Goal: Information Seeking & Learning: Learn about a topic

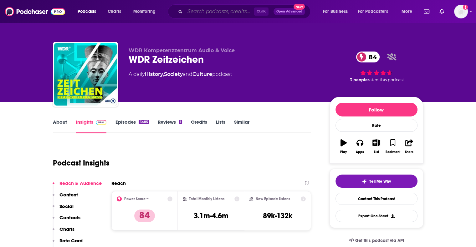
click at [219, 12] on input "Search podcasts, credits, & more..." at bounding box center [219, 12] width 69 height 10
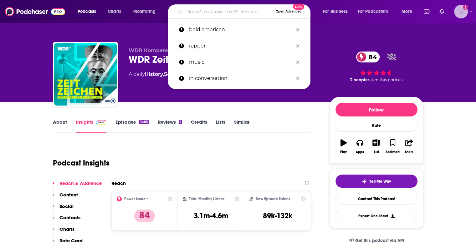
click at [459, 10] on img "Logged in as smeizlik" at bounding box center [461, 12] width 14 height 14
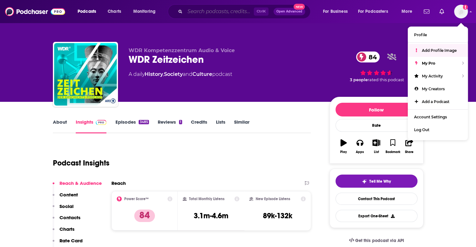
click at [237, 8] on input "Search podcasts, credits, & more..." at bounding box center [219, 12] width 69 height 10
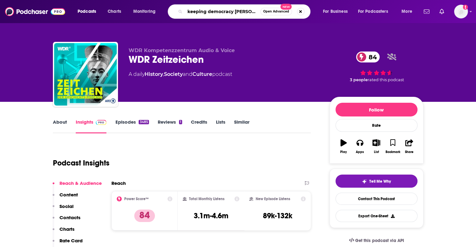
type input "keeping democracy alive"
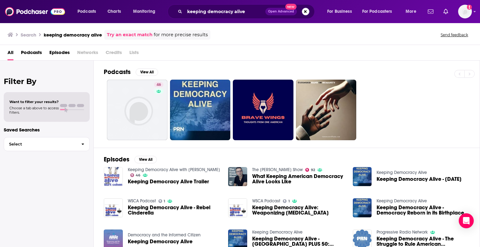
click at [110, 177] on img "Keeping Democracy Alive Trailer" at bounding box center [113, 176] width 19 height 19
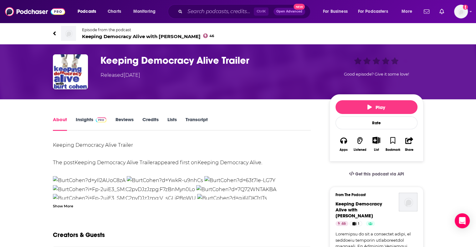
click at [135, 34] on span "Keeping Democracy Alive with [PERSON_NAME] 46" at bounding box center [148, 36] width 132 height 6
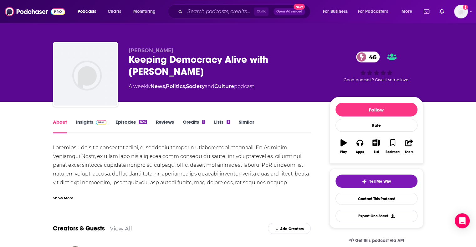
click at [129, 121] on link "Episodes 824" at bounding box center [131, 126] width 32 height 14
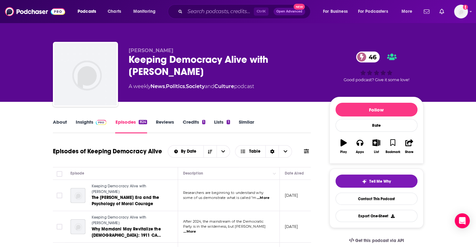
click at [88, 121] on link "Insights" at bounding box center [91, 126] width 31 height 14
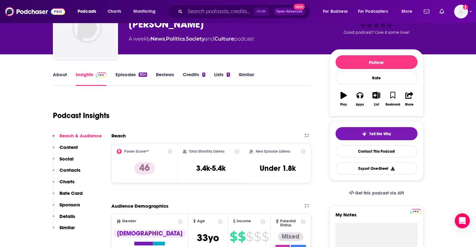
scroll to position [156, 0]
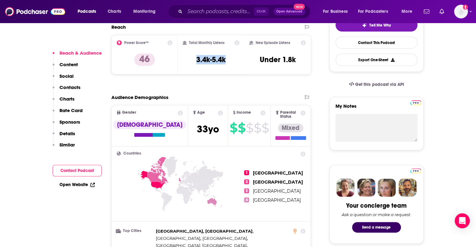
drag, startPoint x: 229, startPoint y: 61, endPoint x: 192, endPoint y: 64, distance: 37.0
click at [192, 64] on div "Total Monthly Listens 3.4k-5.4k" at bounding box center [211, 54] width 57 height 29
copy h3 "3.4k-5.4k"
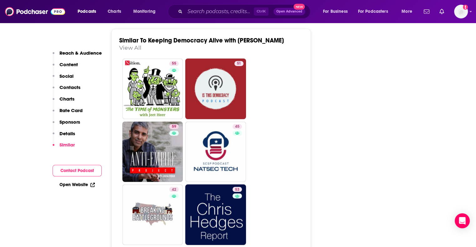
scroll to position [907, 0]
